Goal: Information Seeking & Learning: Find specific fact

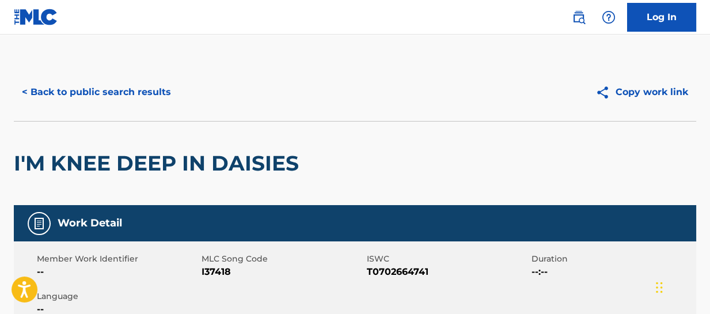
click at [138, 88] on button "< Back to public search results" at bounding box center [96, 92] width 165 height 29
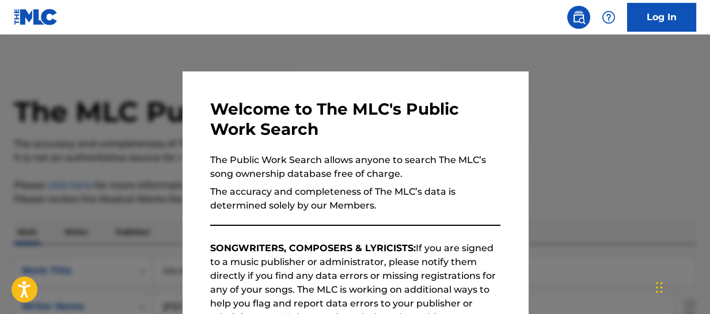
scroll to position [419, 0]
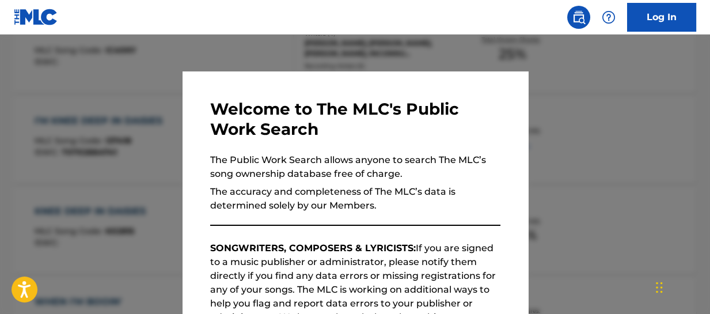
click at [658, 145] on div at bounding box center [355, 192] width 710 height 314
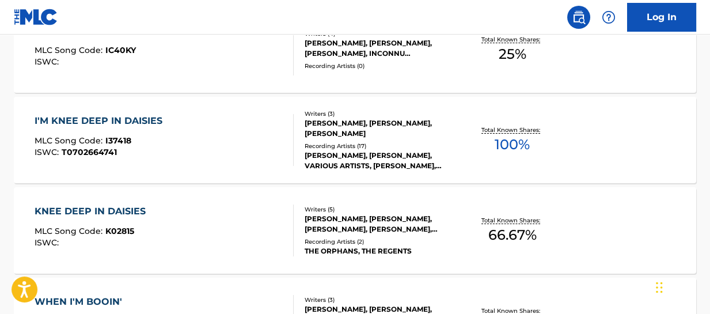
scroll to position [361, 0]
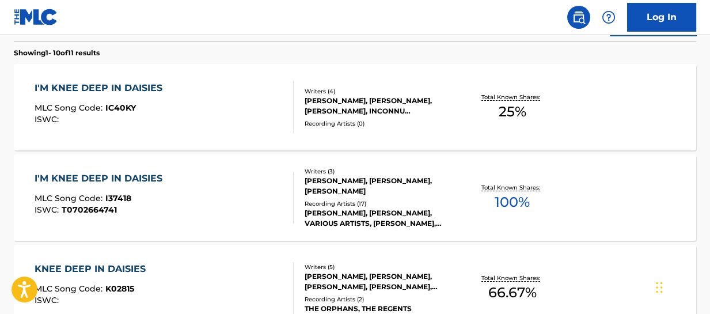
click at [147, 89] on div "I'M KNEE DEEP IN DAISIES" at bounding box center [102, 88] width 134 height 14
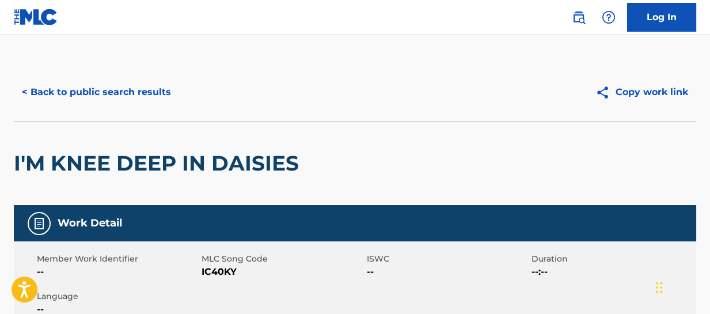
click at [139, 92] on button "< Back to public search results" at bounding box center [96, 92] width 165 height 29
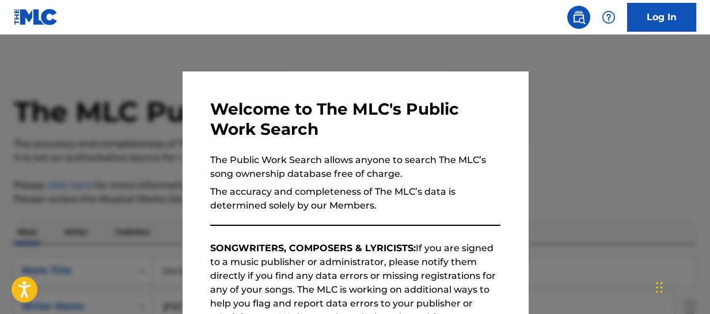
scroll to position [427, 0]
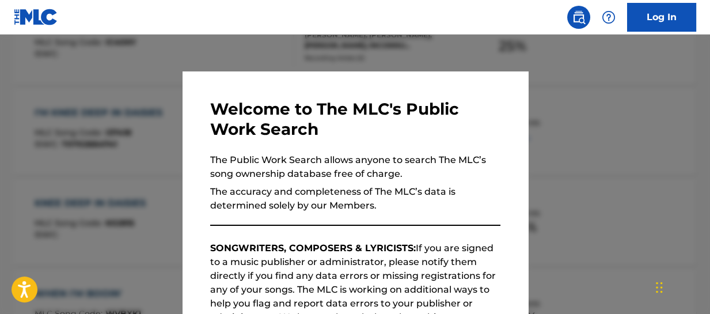
click at [599, 131] on div at bounding box center [355, 192] width 710 height 314
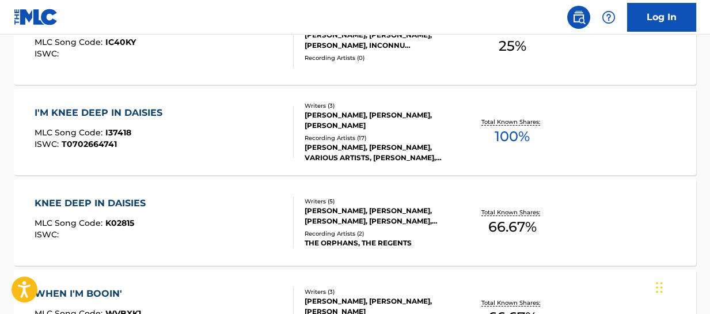
click at [151, 110] on div "I'M KNEE DEEP IN DAISIES" at bounding box center [102, 113] width 134 height 14
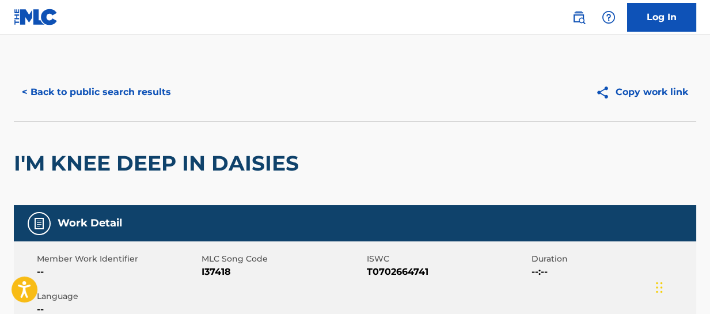
click at [157, 91] on button "< Back to public search results" at bounding box center [96, 92] width 165 height 29
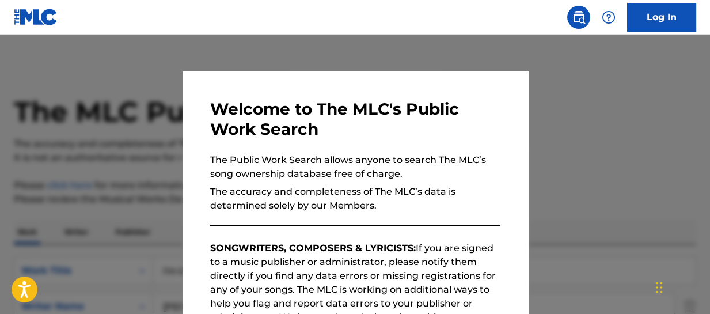
scroll to position [493, 0]
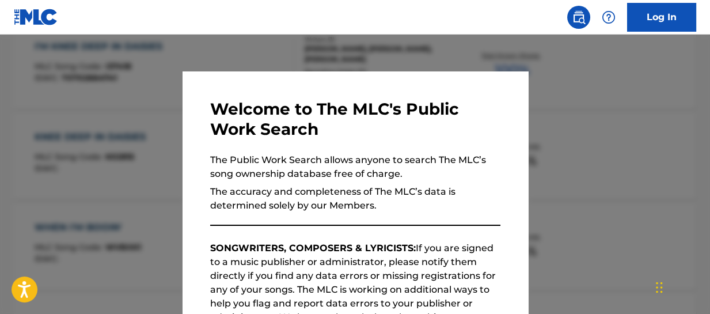
click at [600, 118] on div at bounding box center [355, 192] width 710 height 314
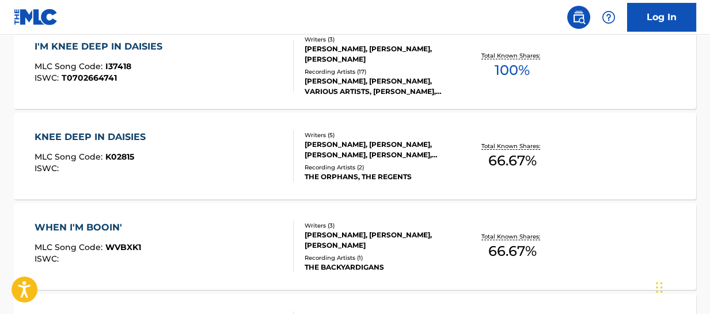
scroll to position [378, 0]
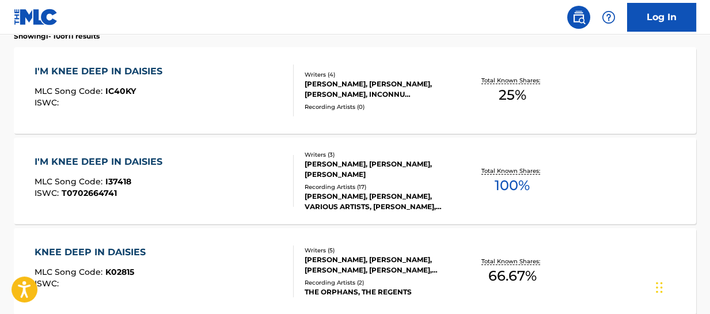
click at [139, 71] on div "I'M KNEE DEEP IN DAISIES" at bounding box center [102, 72] width 134 height 14
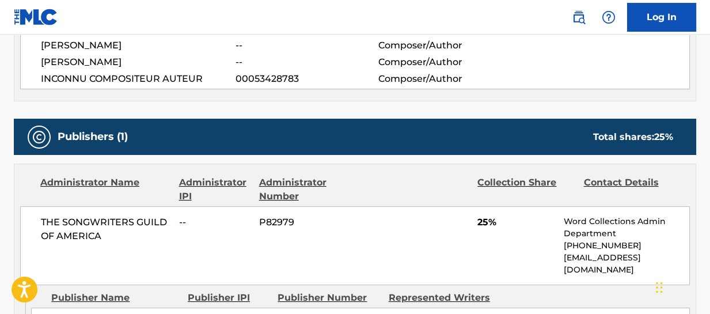
scroll to position [518, 0]
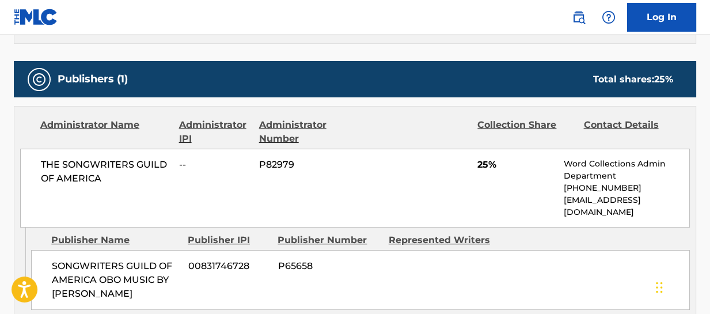
scroll to position [443, 0]
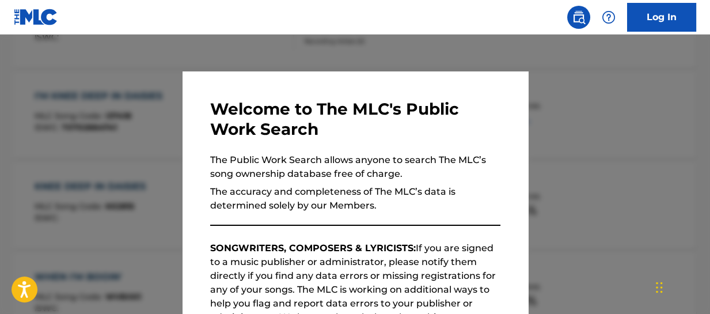
click at [655, 104] on div at bounding box center [355, 192] width 710 height 314
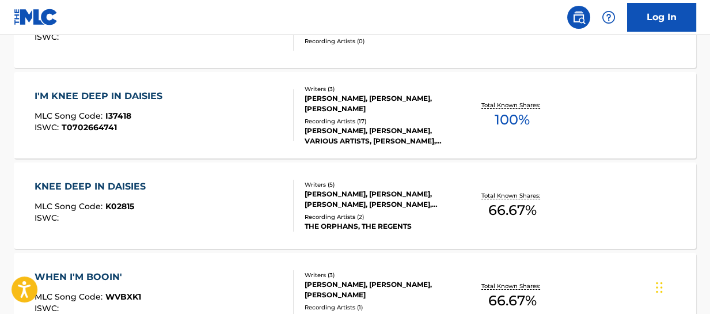
scroll to position [386, 0]
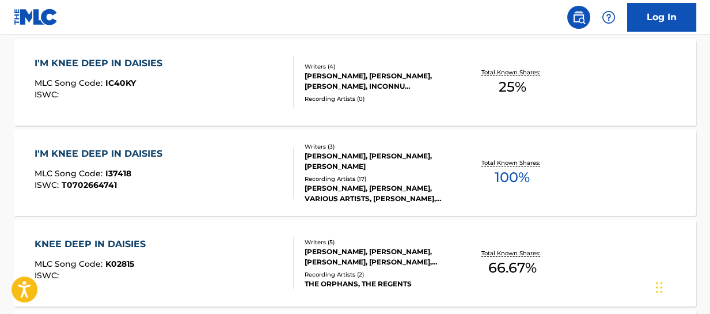
click at [111, 241] on div "KNEE DEEP IN DAISIES" at bounding box center [93, 244] width 117 height 14
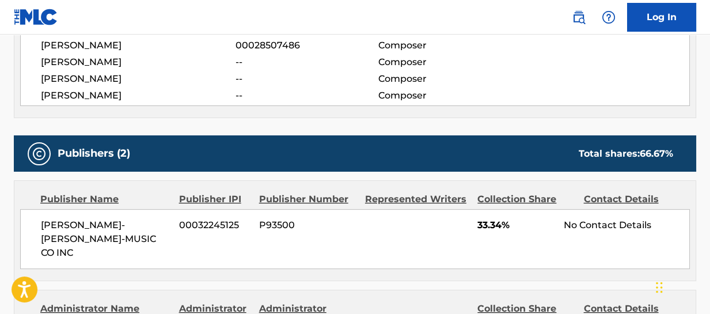
scroll to position [518, 0]
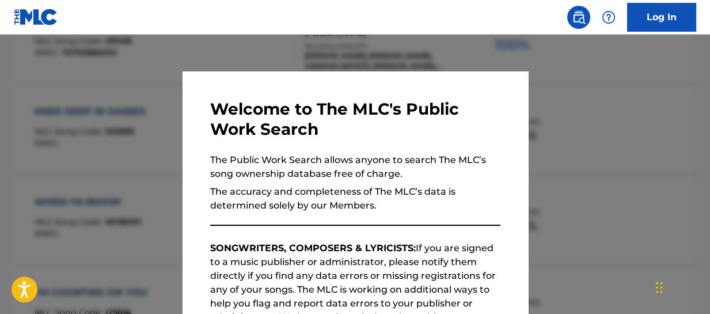
scroll to position [452, 0]
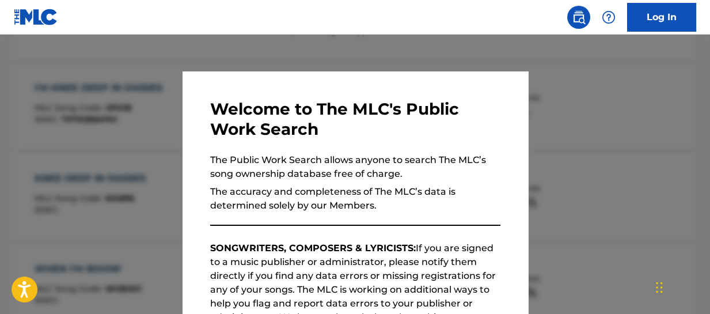
click at [280, 52] on div at bounding box center [355, 192] width 710 height 314
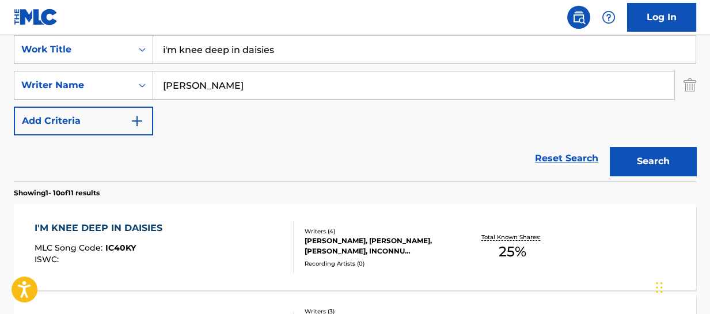
scroll to position [279, 0]
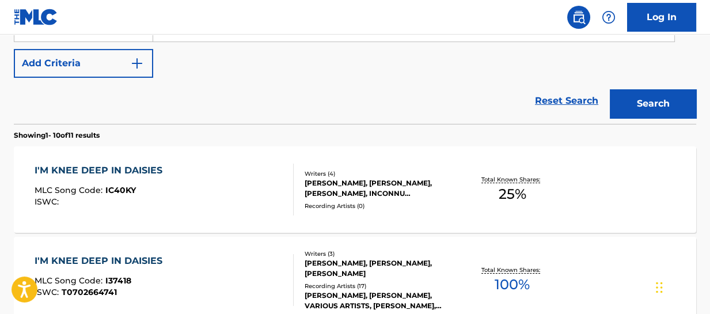
click at [194, 183] on div "I'M KNEE DEEP IN DAISIES MLC Song Code : IC40KY ISWC :" at bounding box center [164, 190] width 259 height 52
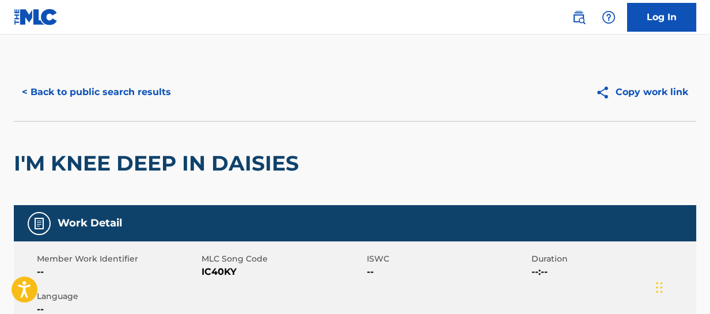
click at [70, 89] on button "< Back to public search results" at bounding box center [96, 92] width 165 height 29
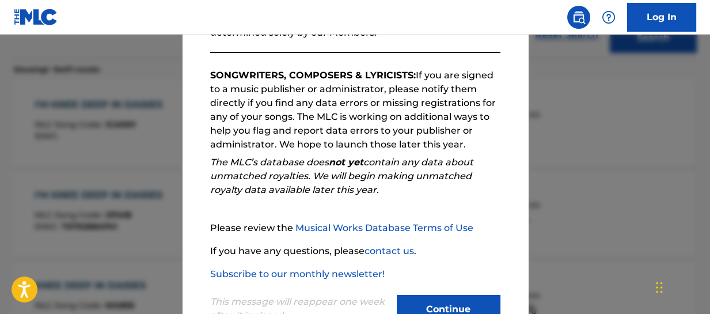
scroll to position [213, 0]
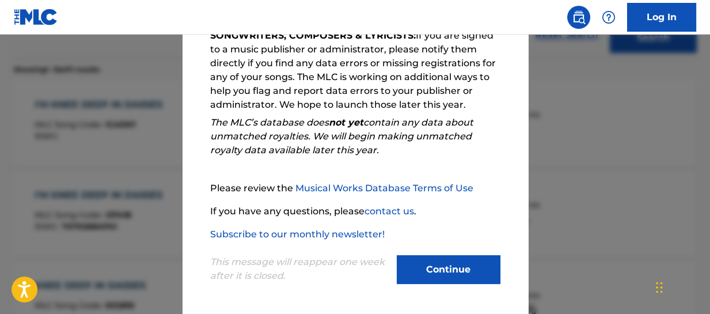
click at [699, 200] on div at bounding box center [355, 192] width 710 height 314
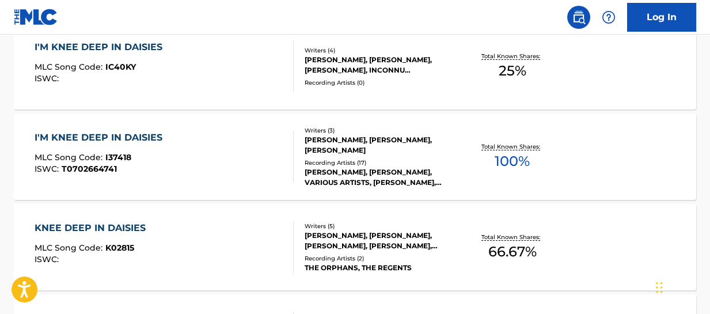
scroll to position [460, 0]
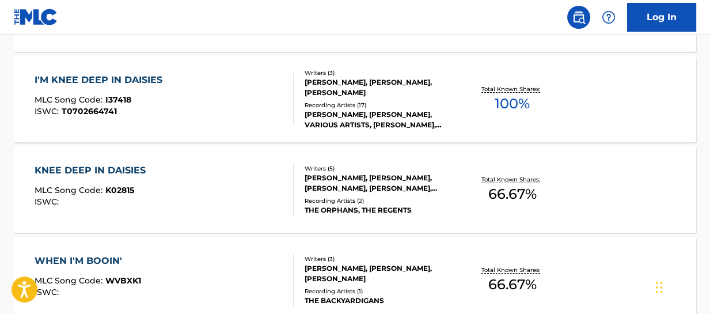
click at [126, 167] on div "KNEE DEEP IN DAISIES" at bounding box center [93, 171] width 117 height 14
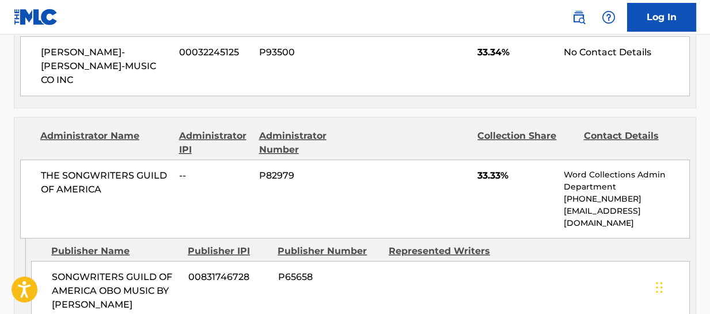
scroll to position [576, 0]
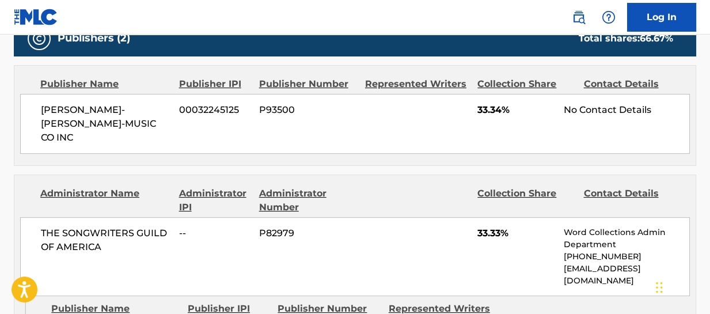
click at [192, 226] on div "THE SONGWRITERS GUILD OF AMERICA -- P82979 33.33% Word Collections Admin Depart…" at bounding box center [355, 256] width 670 height 79
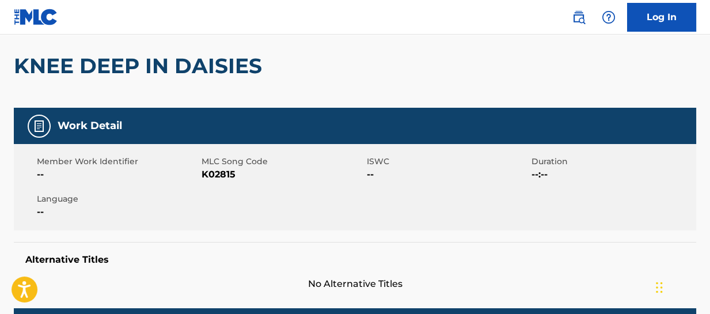
scroll to position [0, 0]
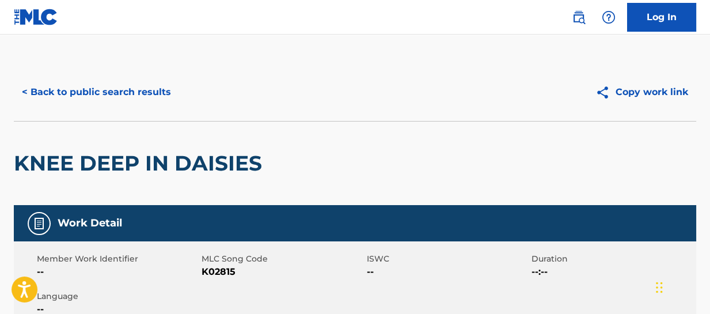
click at [88, 90] on button "< Back to public search results" at bounding box center [96, 92] width 165 height 29
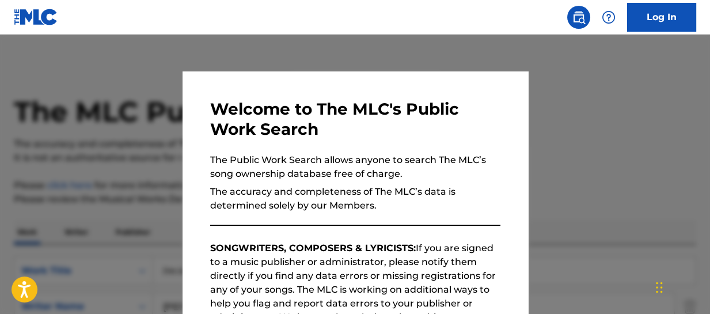
scroll to position [525, 0]
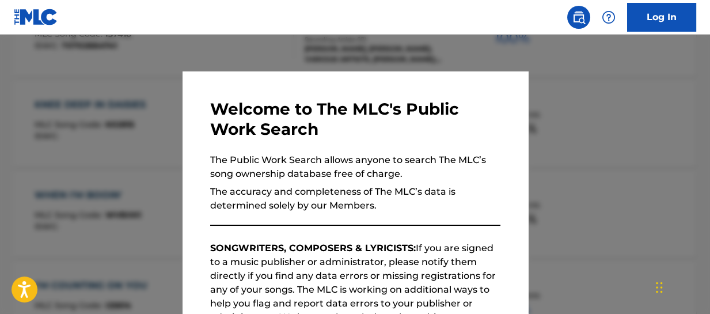
click at [152, 156] on div at bounding box center [355, 192] width 710 height 314
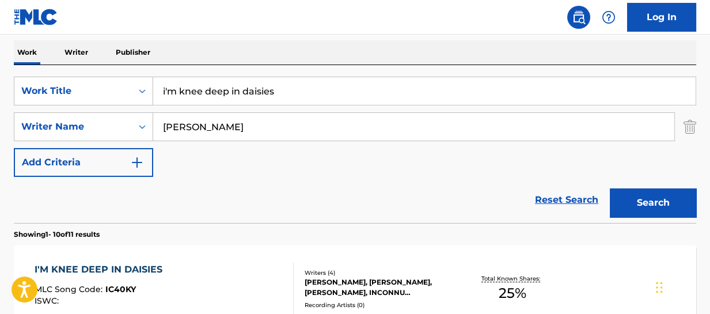
scroll to position [122, 0]
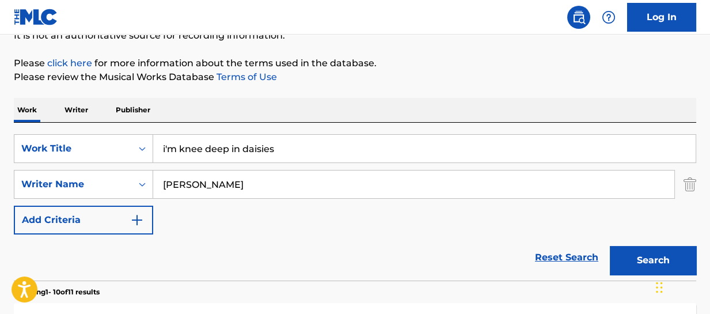
click at [182, 149] on input "i'm knee deep in daisies" at bounding box center [424, 149] width 543 height 28
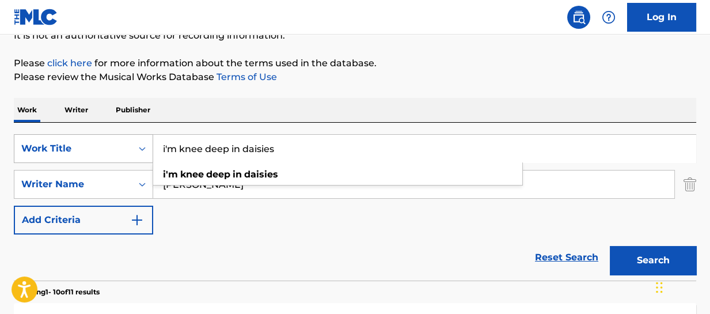
drag, startPoint x: 180, startPoint y: 149, endPoint x: 122, endPoint y: 147, distance: 58.2
click at [122, 147] on div "SearchWithCriteria8ce8f8d2-2d71-4330-a89e-2eeb55d955eb Work Title i'm knee deep…" at bounding box center [355, 148] width 682 height 29
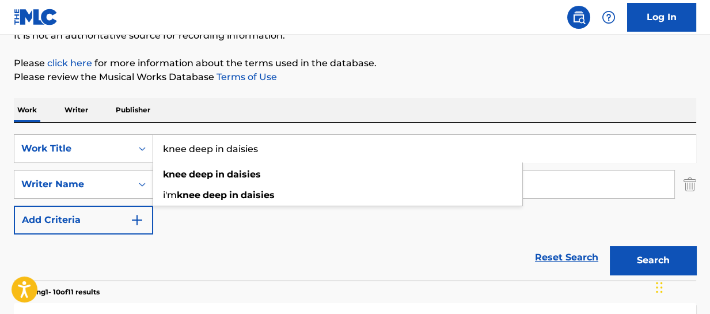
type input "knee deep in daisies"
click at [640, 256] on button "Search" at bounding box center [653, 260] width 86 height 29
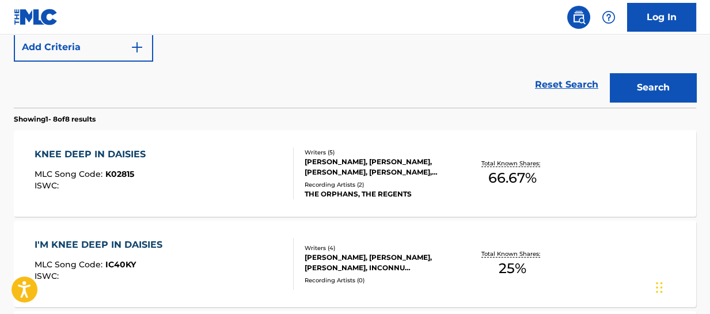
scroll to position [352, 0]
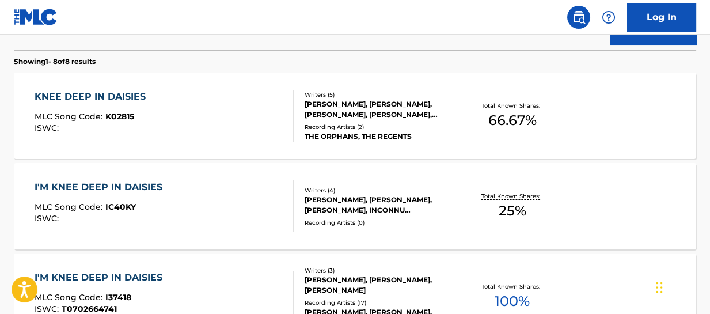
click at [77, 96] on div "KNEE DEEP IN DAISIES" at bounding box center [93, 97] width 117 height 14
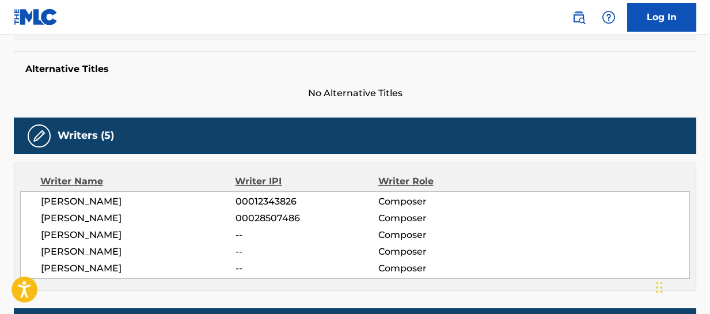
scroll to position [461, 0]
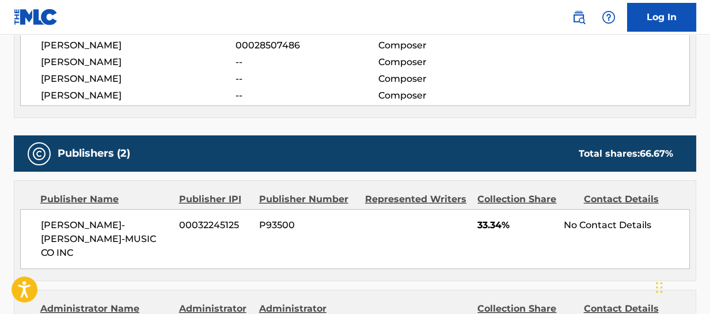
scroll to position [418, 0]
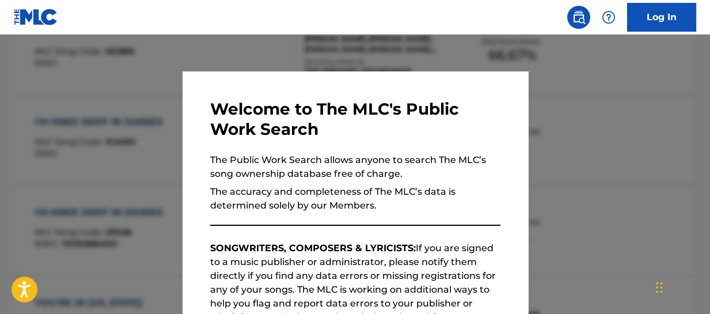
click at [646, 116] on div at bounding box center [355, 192] width 710 height 314
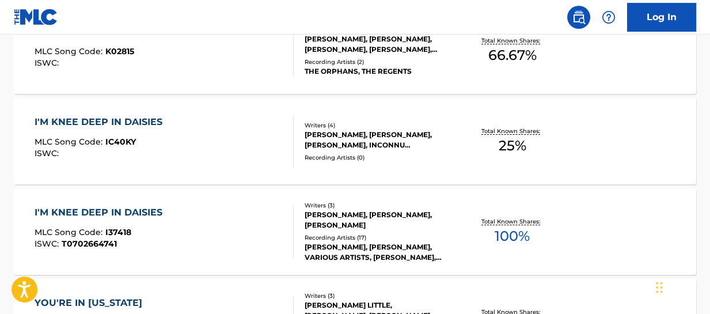
click at [119, 210] on div "I'M KNEE DEEP IN DAISIES" at bounding box center [102, 213] width 134 height 14
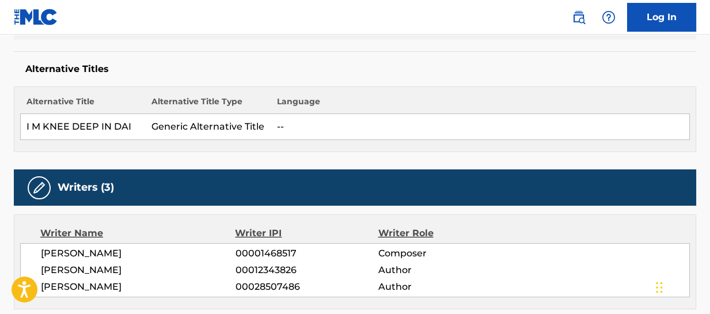
scroll to position [461, 0]
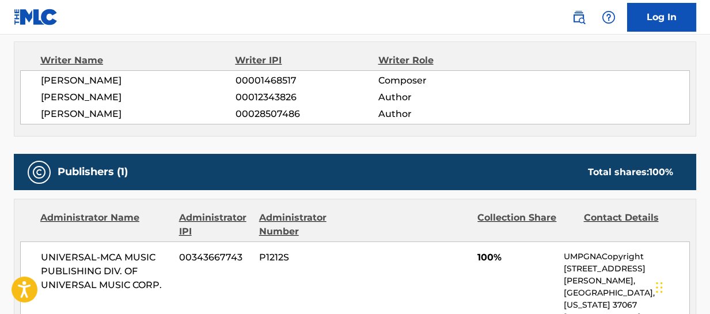
scroll to position [484, 0]
